Goal: Navigation & Orientation: Find specific page/section

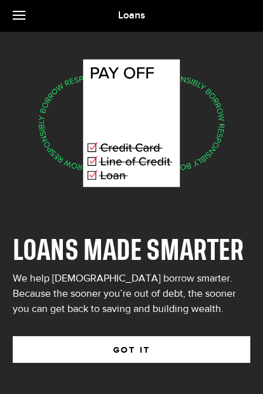
click at [155, 345] on button "GOT IT" at bounding box center [131, 349] width 237 height 27
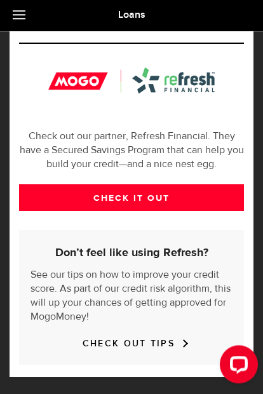
scroll to position [425, 0]
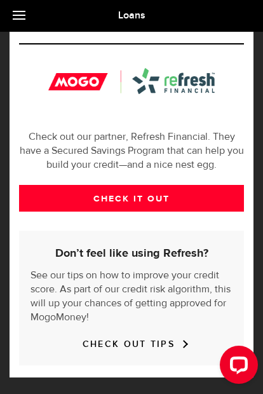
click at [190, 347] on div "CHECK OUT TIPS" at bounding box center [131, 344] width 202 height 14
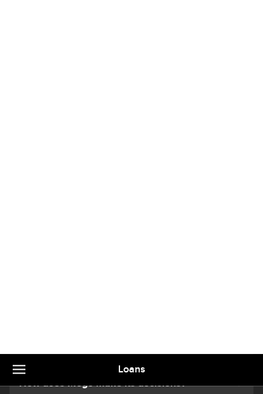
scroll to position [0, 0]
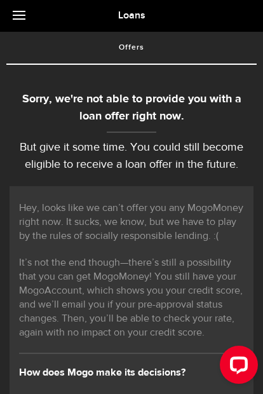
click at [13, 3] on link at bounding box center [22, 16] width 44 height 32
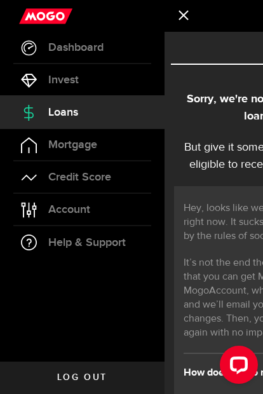
click at [54, 43] on span "Dashboard" at bounding box center [75, 47] width 55 height 11
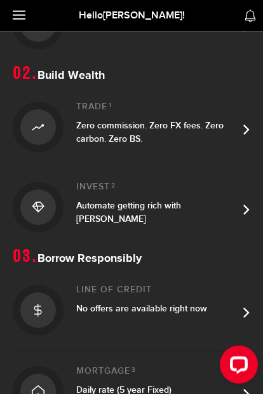
scroll to position [242, 0]
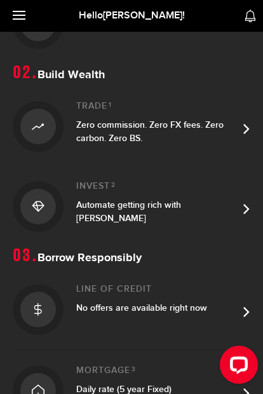
click at [246, 218] on link "Invest 2 Automate getting rich with [PERSON_NAME]" at bounding box center [131, 206] width 237 height 80
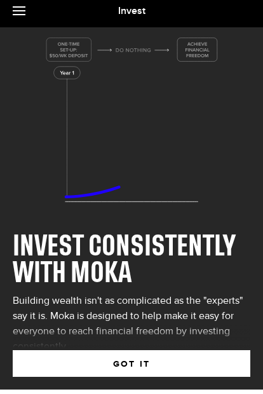
scroll to position [20, 0]
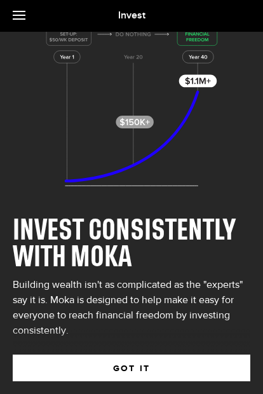
click at [27, 17] on link at bounding box center [22, 16] width 44 height 32
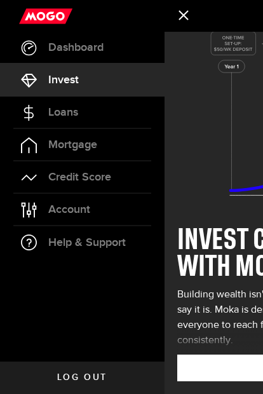
click at [74, 49] on span "Dashboard" at bounding box center [75, 47] width 55 height 11
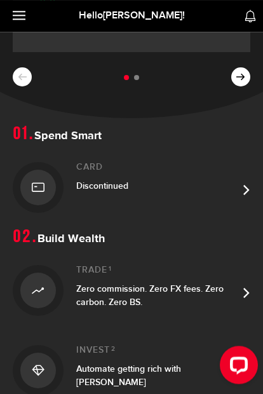
scroll to position [77, 0]
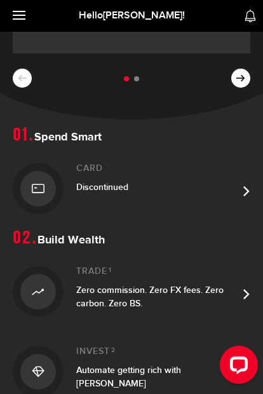
click at [242, 300] on link "Trade 1 Zero commission. Zero FX fees. Zero carbon. Zero BS." at bounding box center [131, 291] width 237 height 80
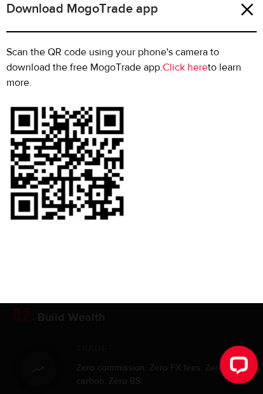
click at [251, 12] on link at bounding box center [247, 9] width 13 height 13
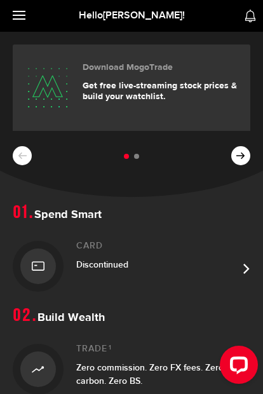
click at [224, 175] on div "Download MogoTrade Get free live-streaming stock prices & build your watchlist.…" at bounding box center [131, 114] width 263 height 165
click at [232, 160] on button at bounding box center [240, 155] width 19 height 19
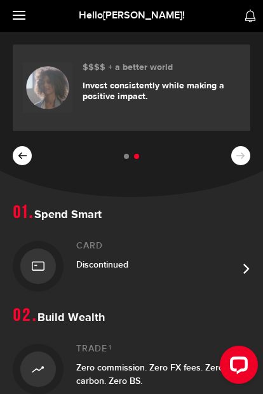
click at [21, 10] on link at bounding box center [22, 16] width 44 height 32
